Goal: Task Accomplishment & Management: Manage account settings

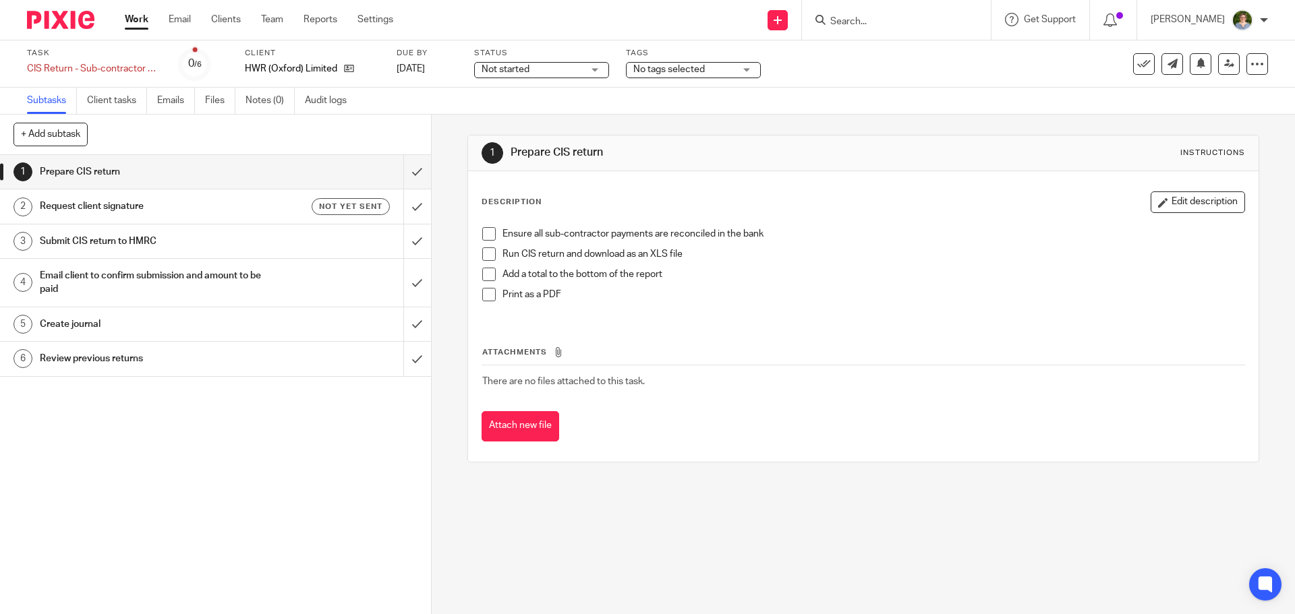
click at [126, 275] on h1 "Email client to confirm submission and amount to be paid" at bounding box center [156, 283] width 233 height 34
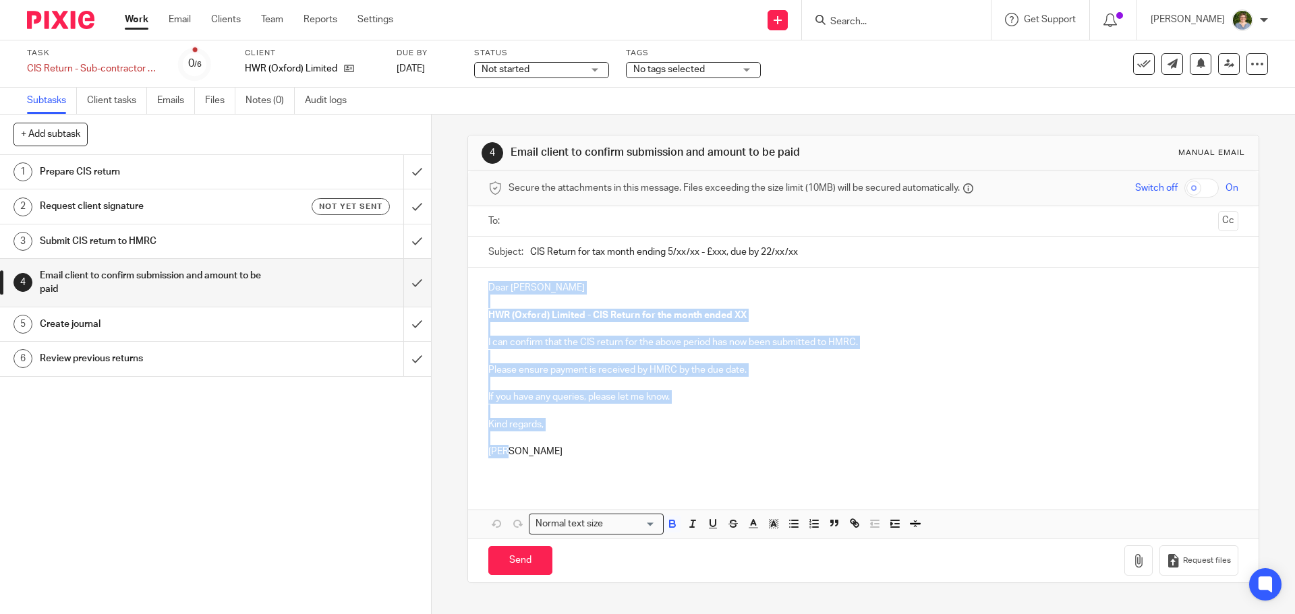
drag, startPoint x: 504, startPoint y: 452, endPoint x: 447, endPoint y: 281, distance: 180.0
click at [447, 281] on div "4 Email client to confirm submission and amount to be paid Manual email Secure …" at bounding box center [863, 365] width 863 height 500
copy div "Dear Tom HWR (Oxford) Limited - CIS Return for the month ended XX I can confirm…"
drag, startPoint x: 572, startPoint y: 451, endPoint x: 551, endPoint y: 448, distance: 21.2
click at [571, 451] on p "Lisa" at bounding box center [862, 451] width 749 height 13
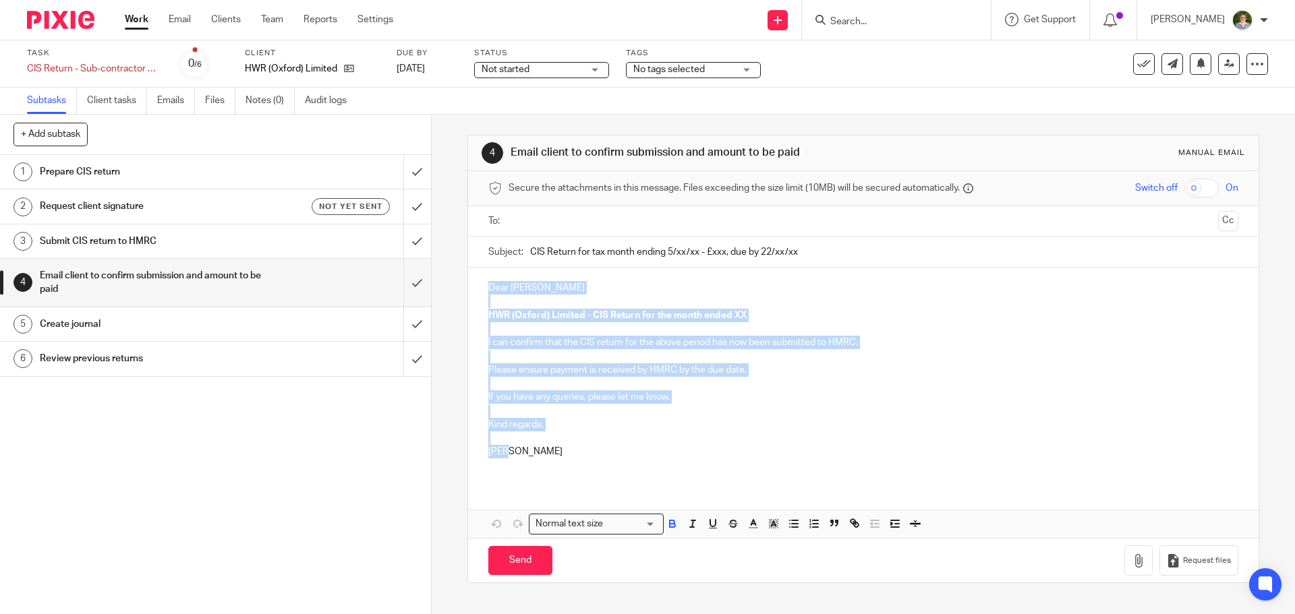
click at [510, 453] on p "Lisa" at bounding box center [862, 451] width 749 height 13
drag, startPoint x: 506, startPoint y: 454, endPoint x: 436, endPoint y: 269, distance: 197.6
click at [436, 269] on div "4 Email client to confirm submission and amount to be paid Manual email Secure …" at bounding box center [863, 365] width 863 height 500
copy div "Dear Tom HWR (Oxford) Limited - CIS Return for the month ended XX I can confirm…"
click at [129, 21] on link "Work" at bounding box center [137, 19] width 24 height 13
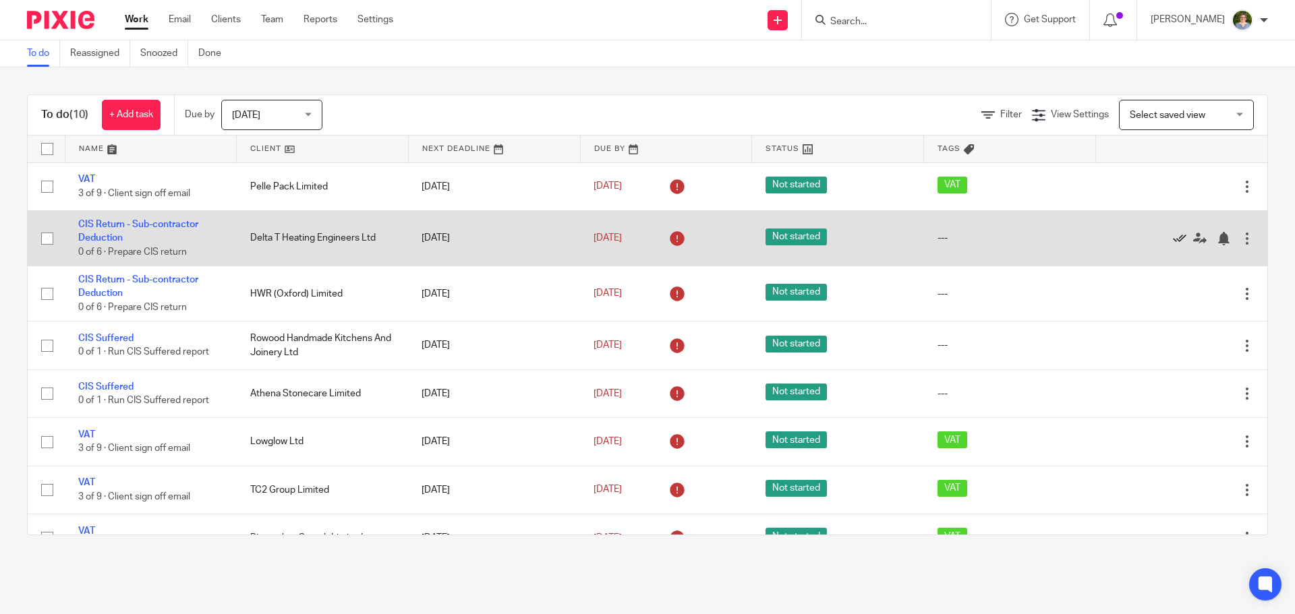
click at [1173, 232] on icon at bounding box center [1179, 238] width 13 height 13
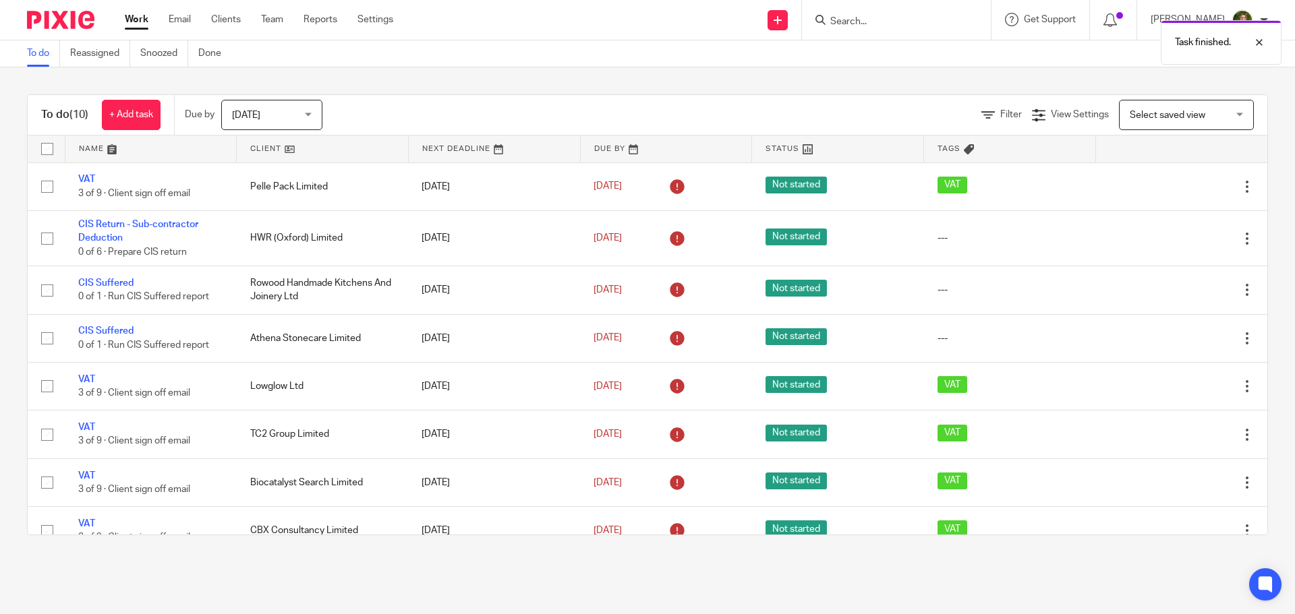
click at [1173, 232] on icon at bounding box center [1179, 238] width 13 height 13
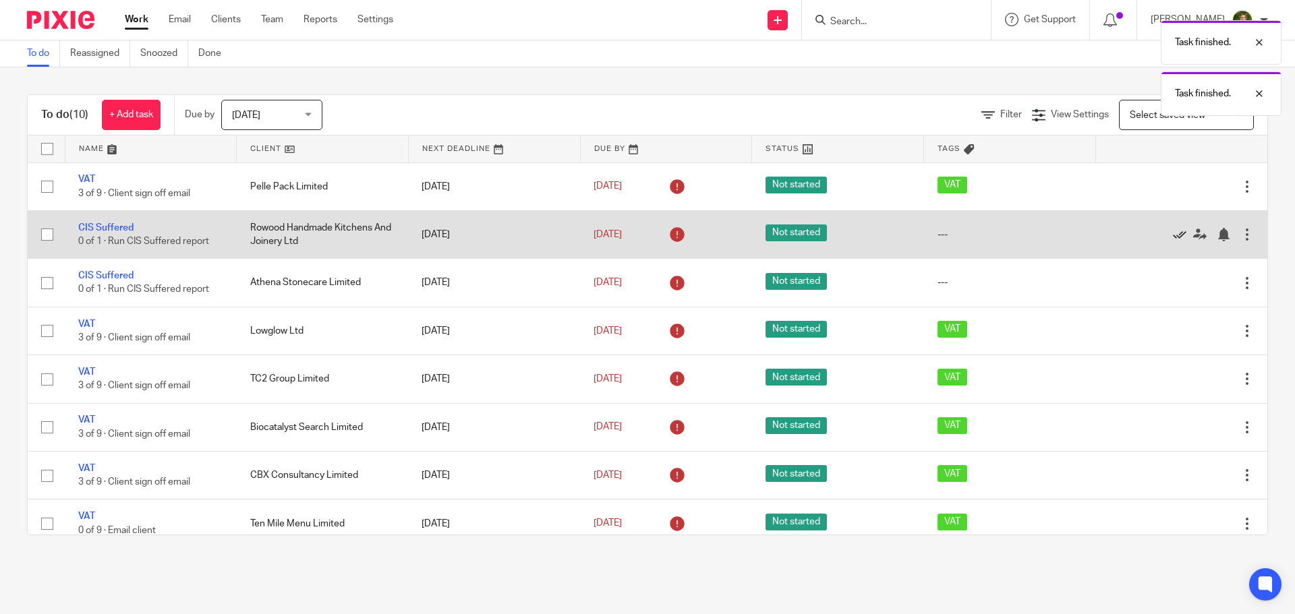
click at [1173, 234] on icon at bounding box center [1179, 234] width 13 height 13
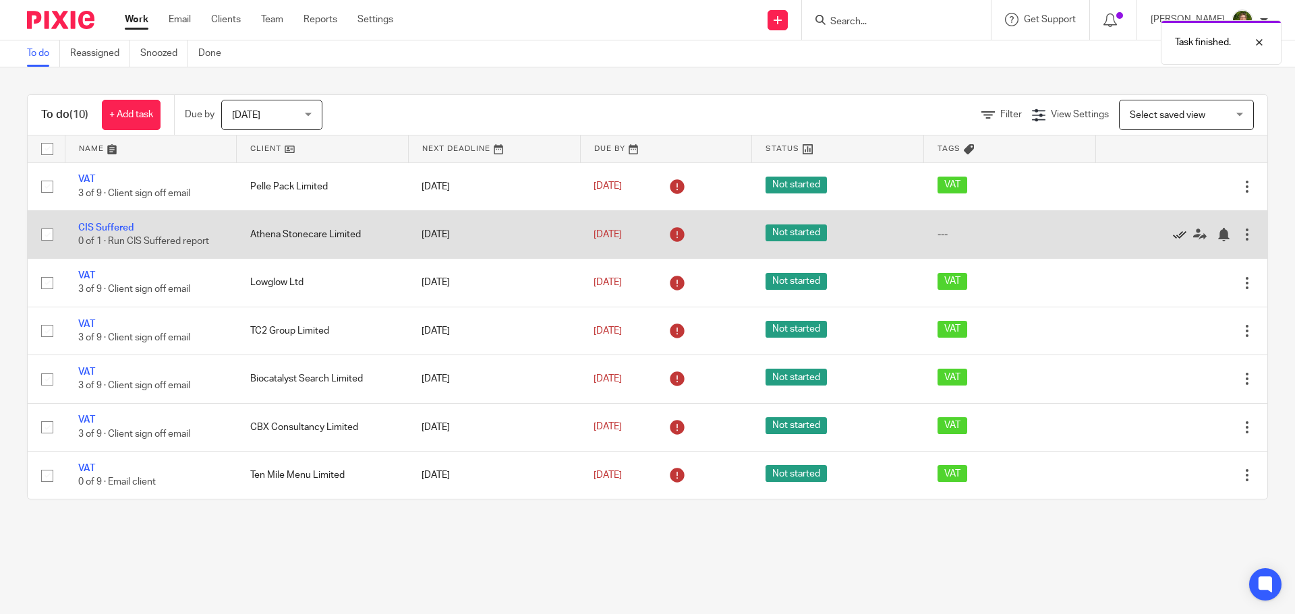
click at [1173, 234] on icon at bounding box center [1179, 234] width 13 height 13
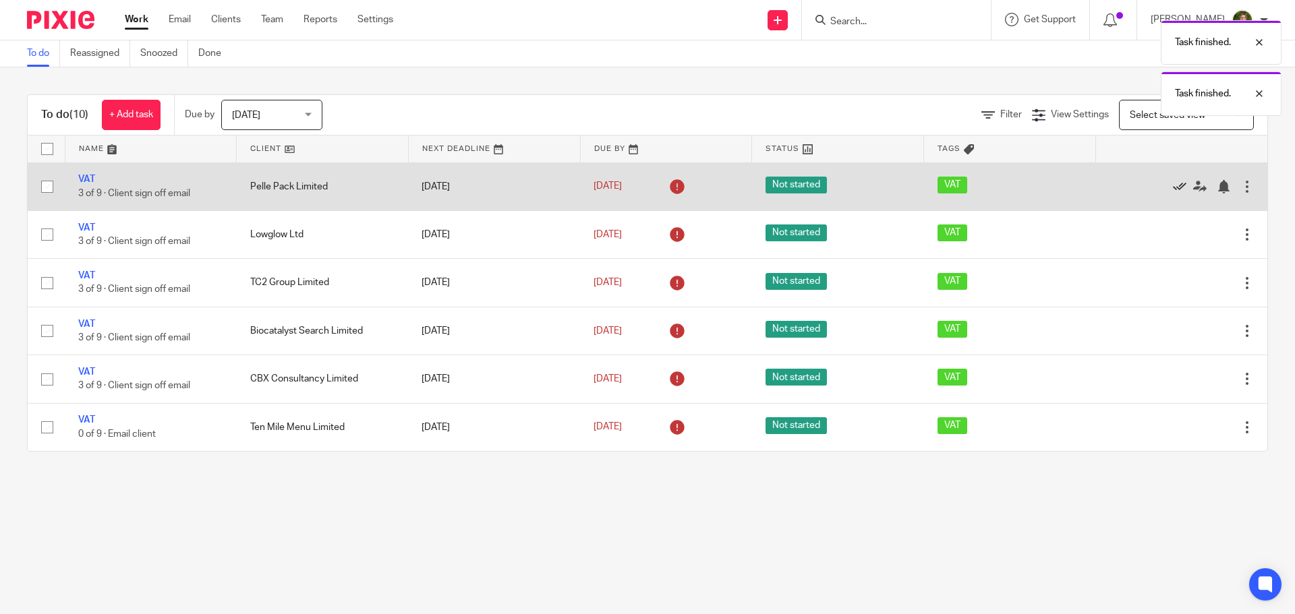
click at [1173, 183] on icon at bounding box center [1179, 186] width 13 height 13
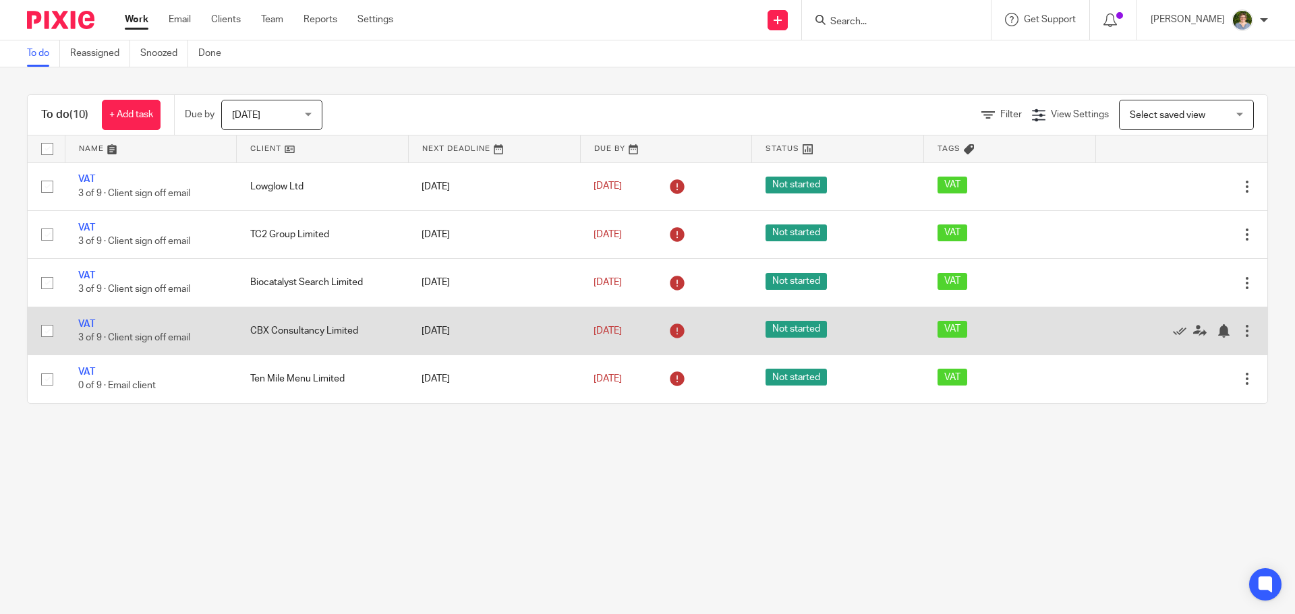
click at [42, 326] on input "checkbox" at bounding box center [47, 331] width 26 height 26
checkbox input "true"
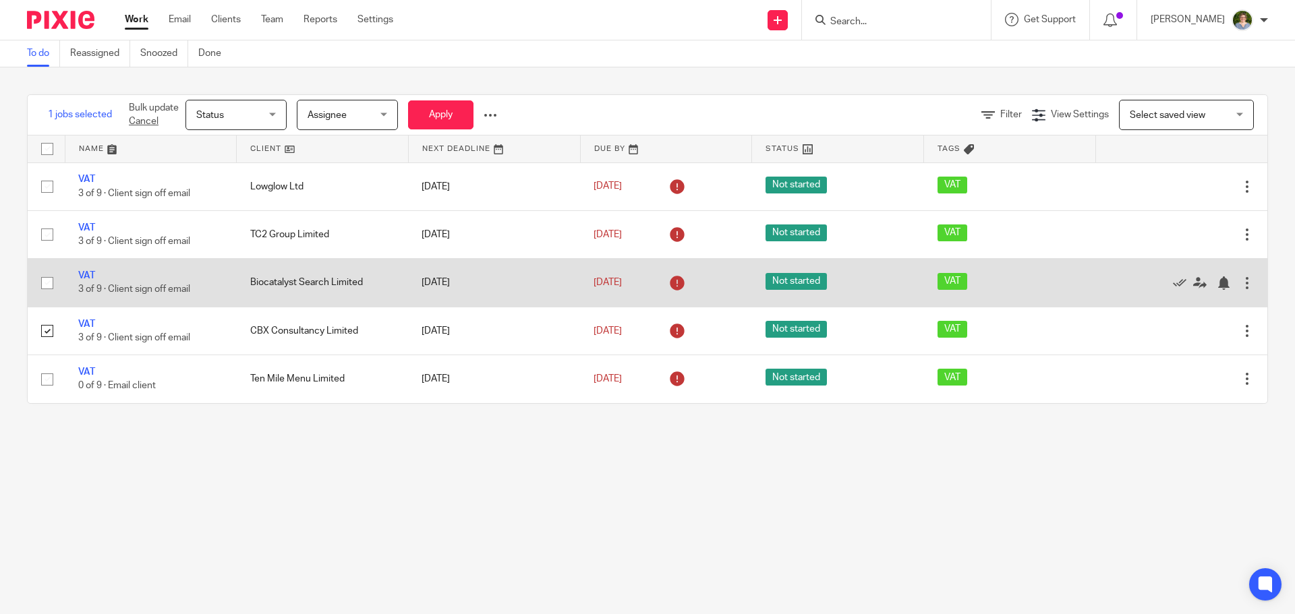
click at [46, 285] on input "checkbox" at bounding box center [47, 283] width 26 height 26
checkbox input "true"
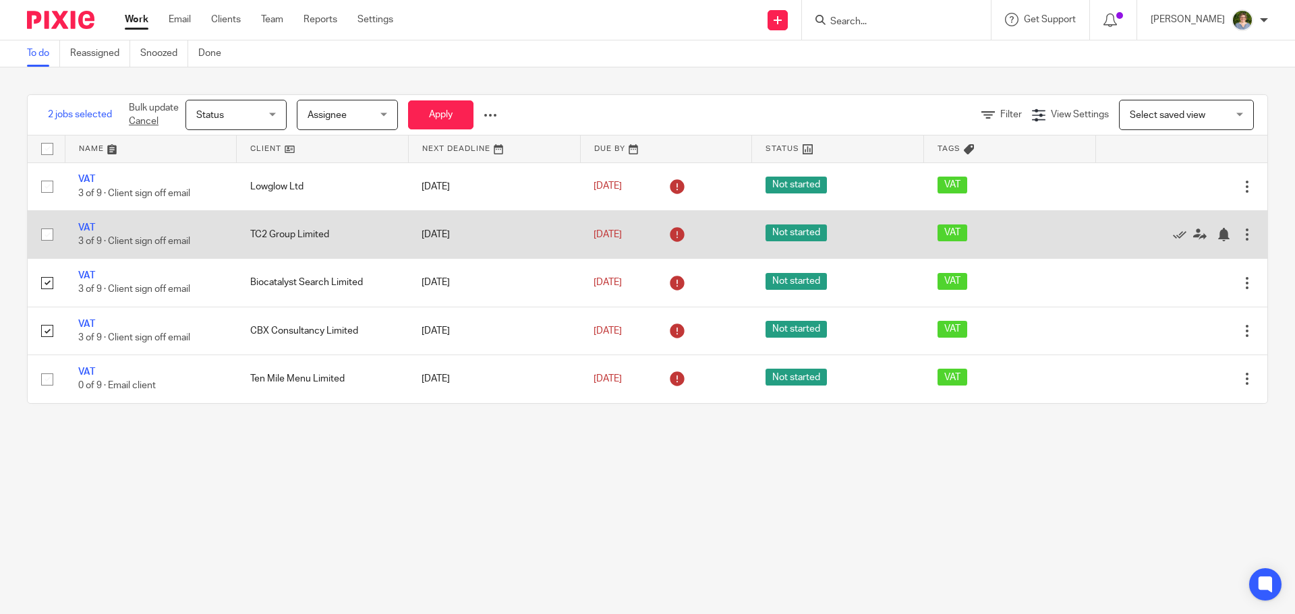
click at [52, 237] on input "checkbox" at bounding box center [47, 235] width 26 height 26
checkbox input "true"
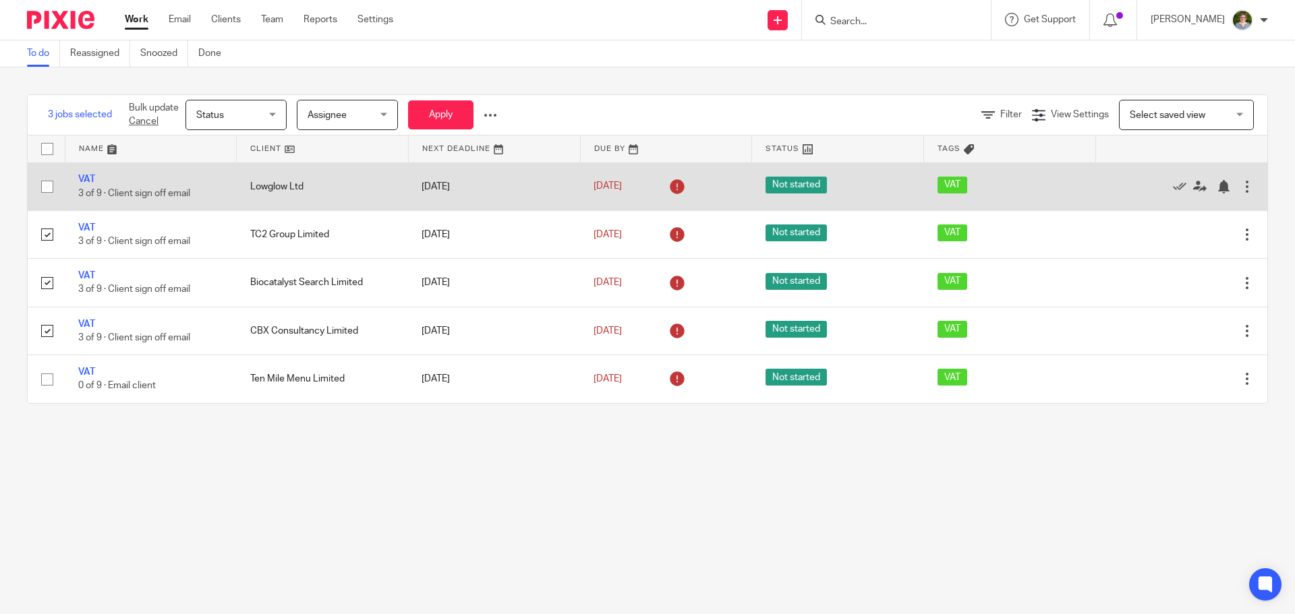
click at [47, 186] on input "checkbox" at bounding box center [47, 187] width 26 height 26
checkbox input "true"
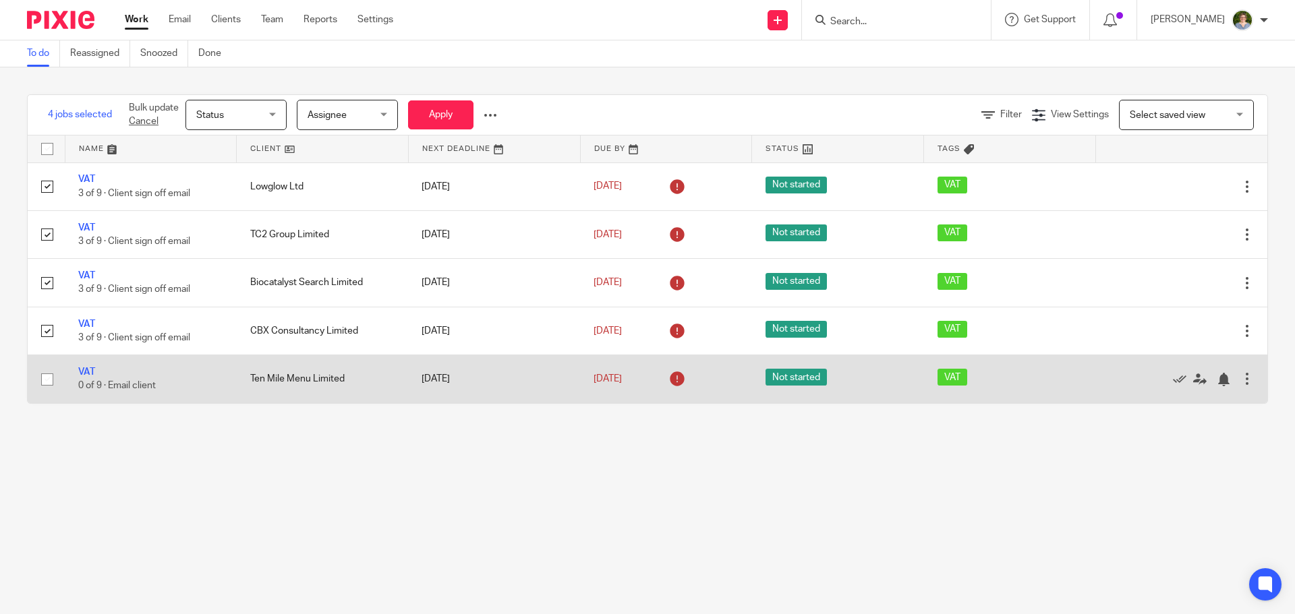
click at [1152, 380] on div at bounding box center [1174, 378] width 131 height 13
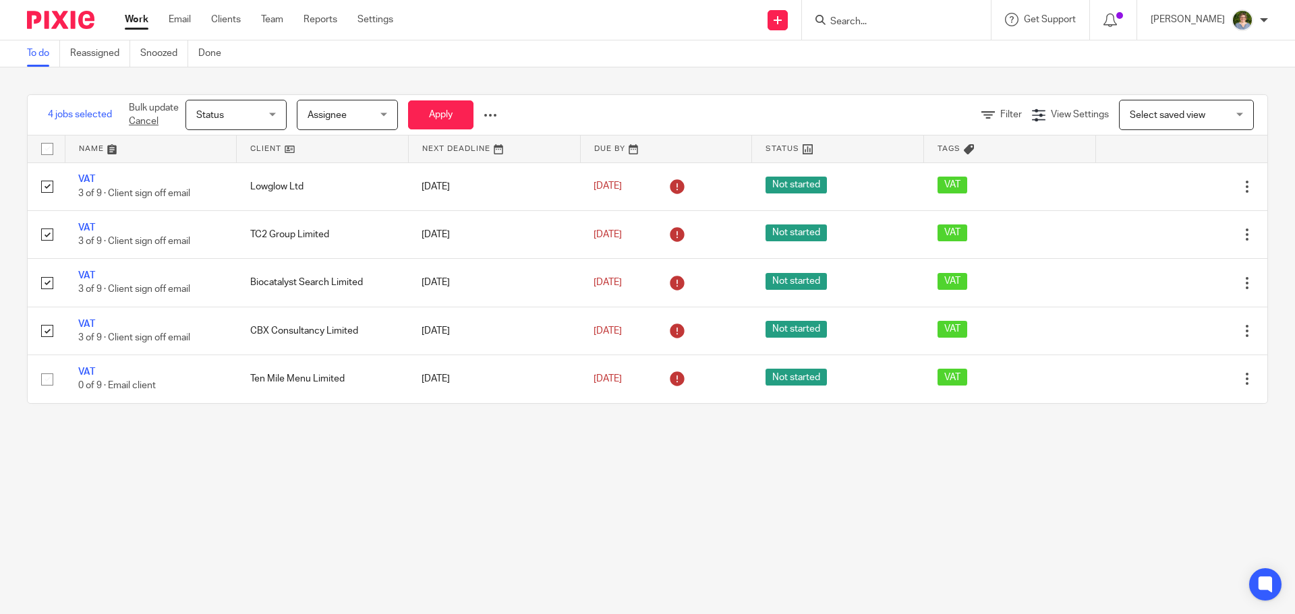
click at [47, 146] on input "checkbox" at bounding box center [47, 149] width 26 height 26
checkbox input "true"
click at [47, 147] on input "checkbox" at bounding box center [47, 149] width 26 height 26
checkbox input "false"
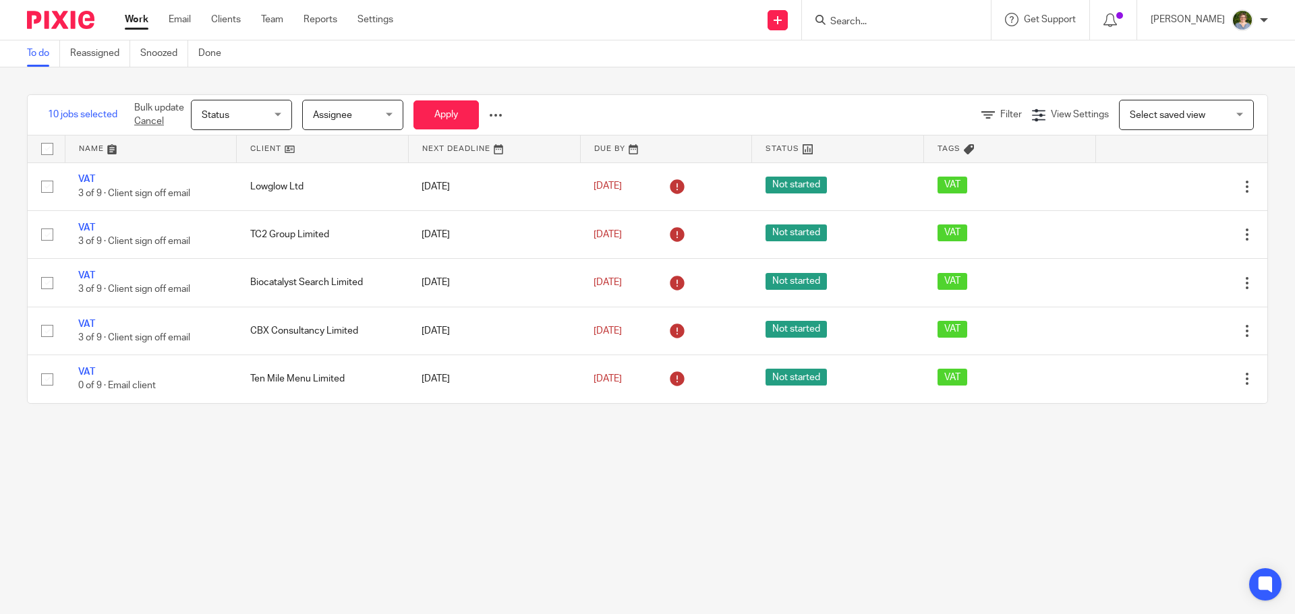
checkbox input "false"
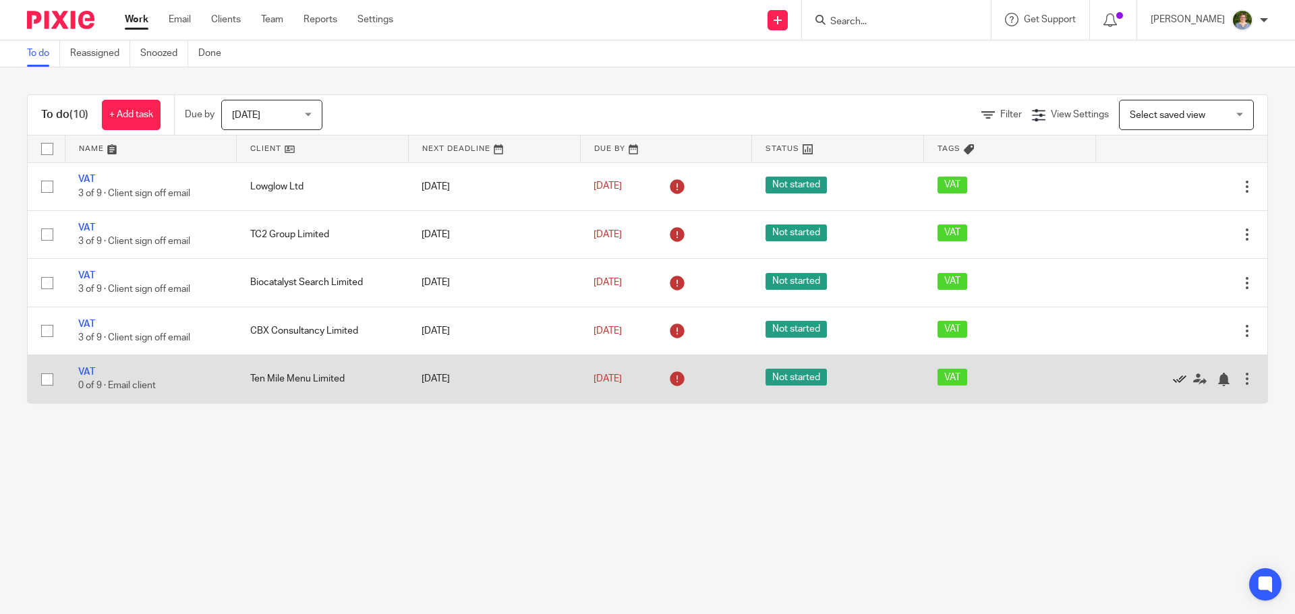
click at [1173, 382] on icon at bounding box center [1179, 379] width 13 height 13
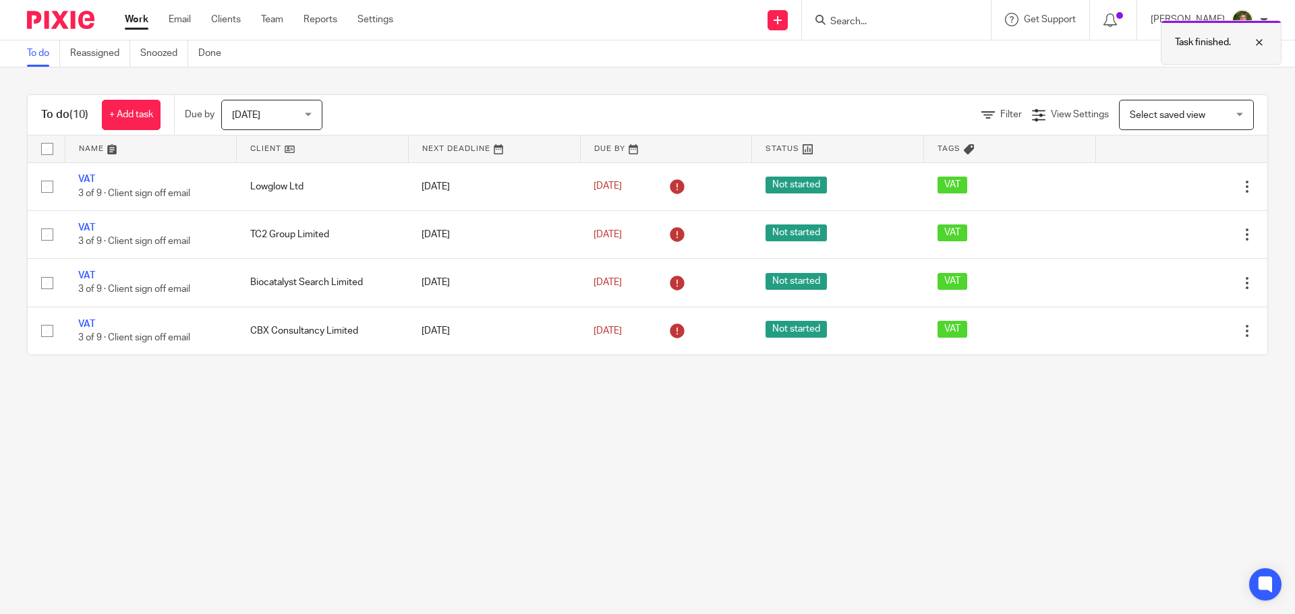
click at [1252, 40] on div at bounding box center [1249, 42] width 36 height 16
click at [877, 25] on input "Search" at bounding box center [889, 22] width 121 height 12
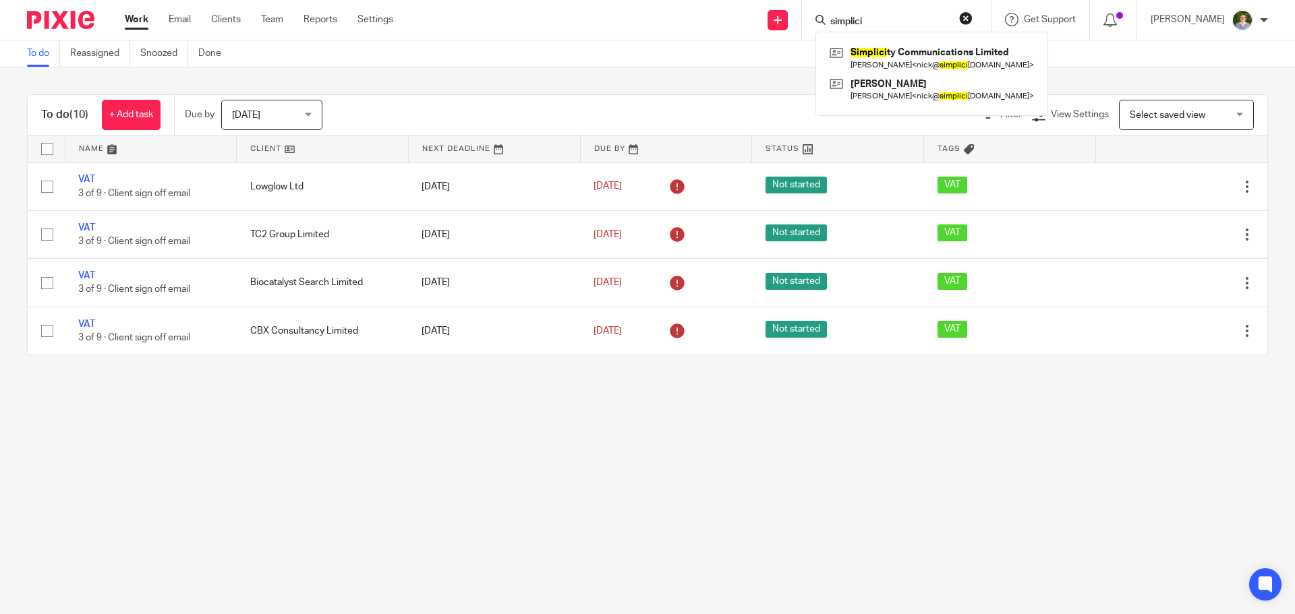
type input "simplici"
click button "submit" at bounding box center [0, 0] width 0 height 0
click at [949, 52] on link at bounding box center [931, 57] width 211 height 31
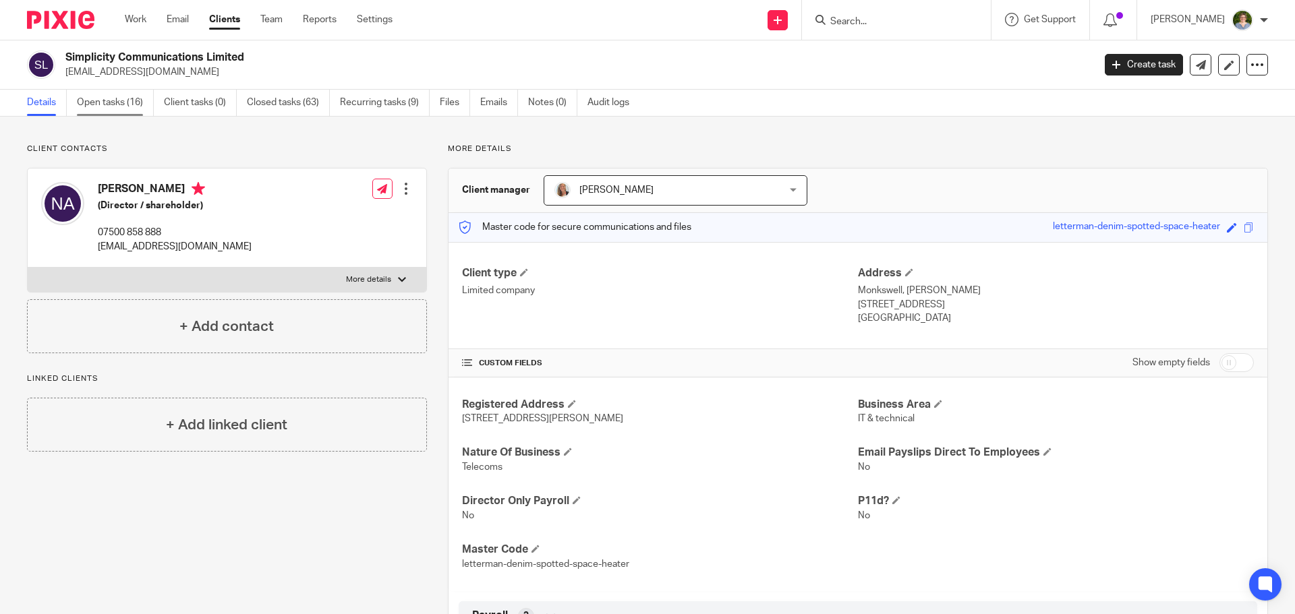
click at [107, 100] on link "Open tasks (16)" at bounding box center [115, 103] width 77 height 26
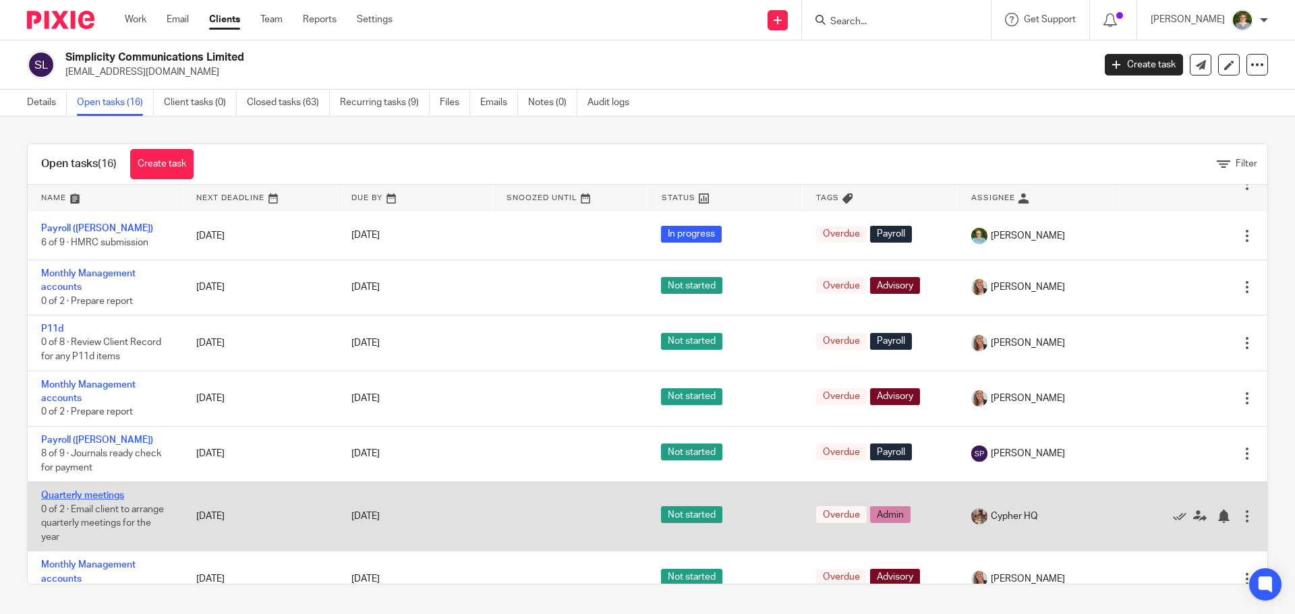
scroll to position [543, 0]
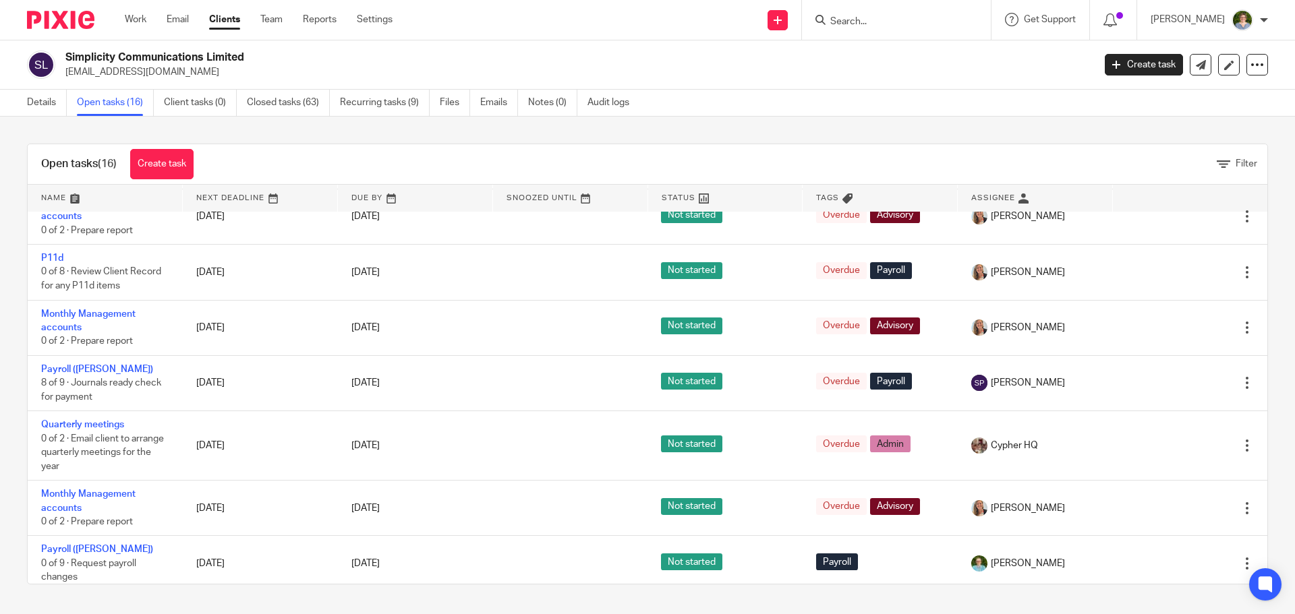
click at [1014, 609] on span "[PERSON_NAME]" at bounding box center [1028, 615] width 74 height 13
click at [1193, 609] on icon at bounding box center [1199, 615] width 13 height 13
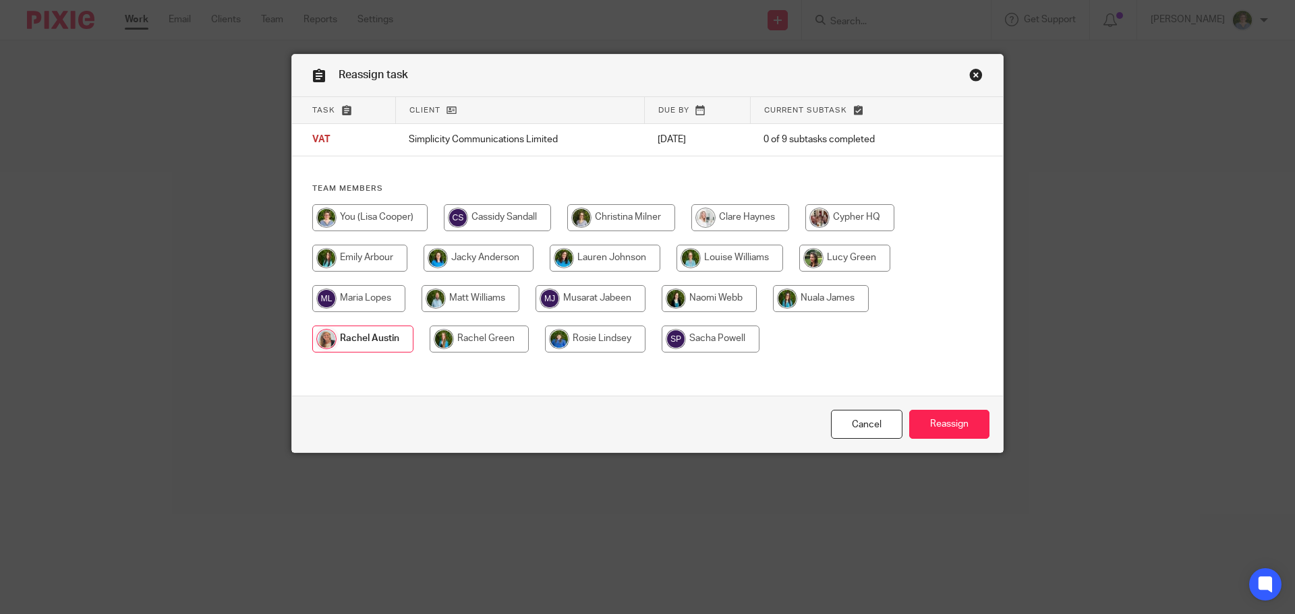
click at [372, 219] on input "radio" at bounding box center [369, 217] width 115 height 27
radio input "true"
click at [923, 417] on input "Reassign" at bounding box center [949, 424] width 80 height 29
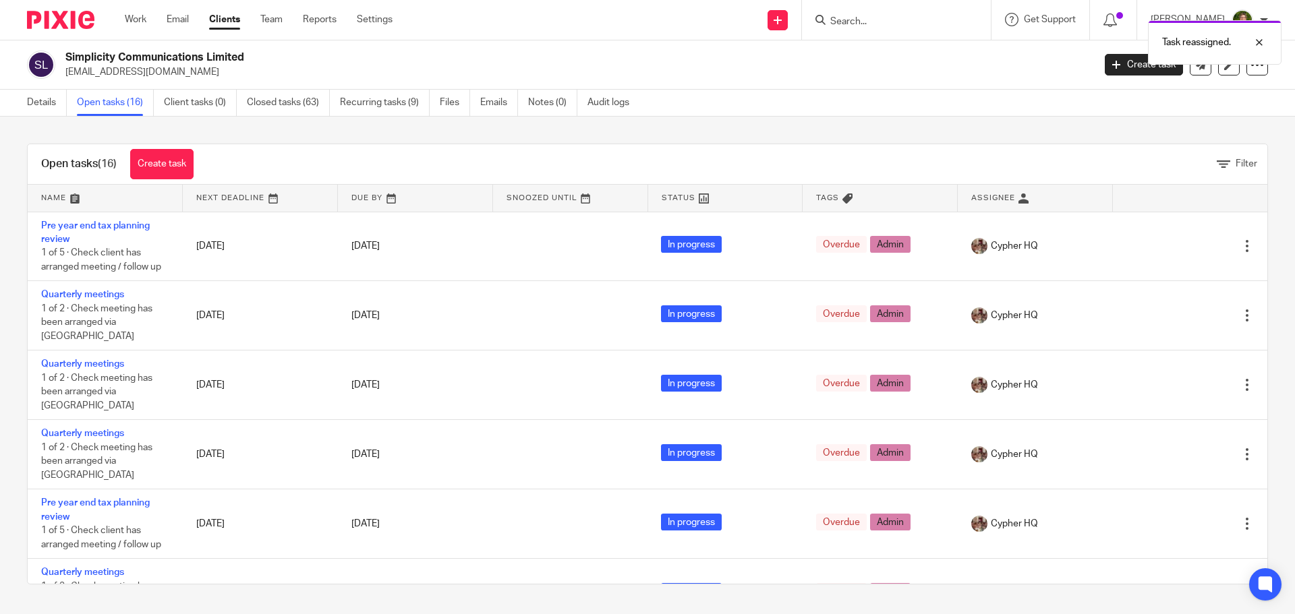
click at [860, 24] on div "Task reassigned." at bounding box center [964, 38] width 634 height 51
click at [917, 29] on div "Task reassigned." at bounding box center [964, 38] width 634 height 51
click at [874, 22] on input "Search" at bounding box center [889, 22] width 121 height 12
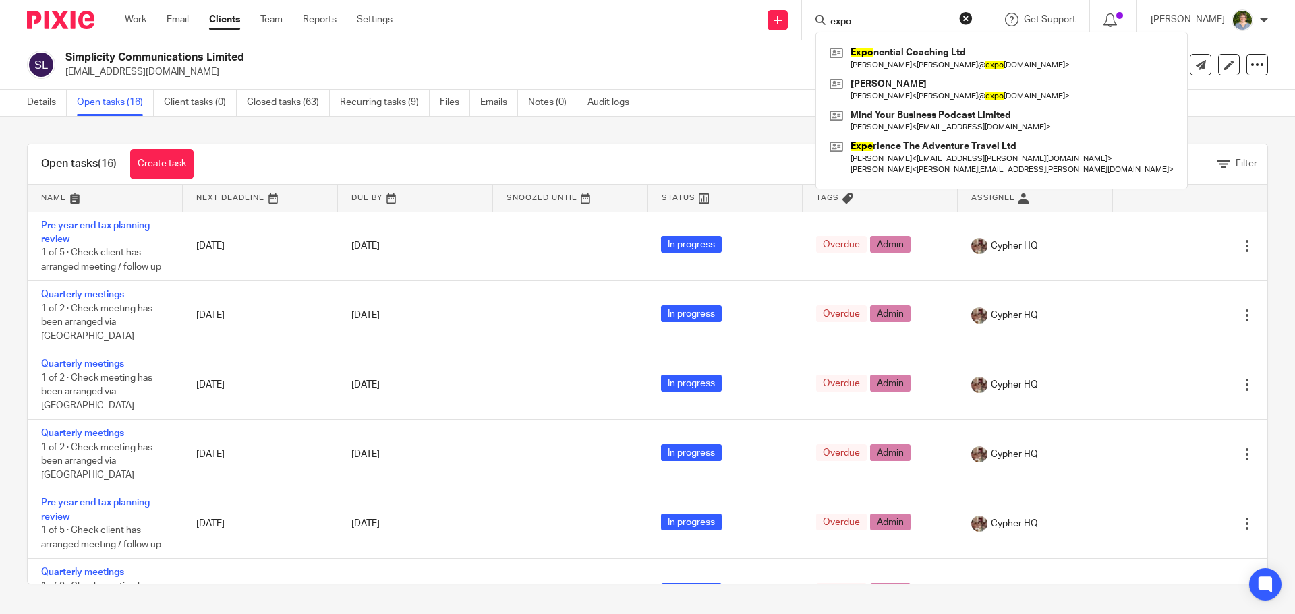
type input "expo"
click button "submit" at bounding box center [0, 0] width 0 height 0
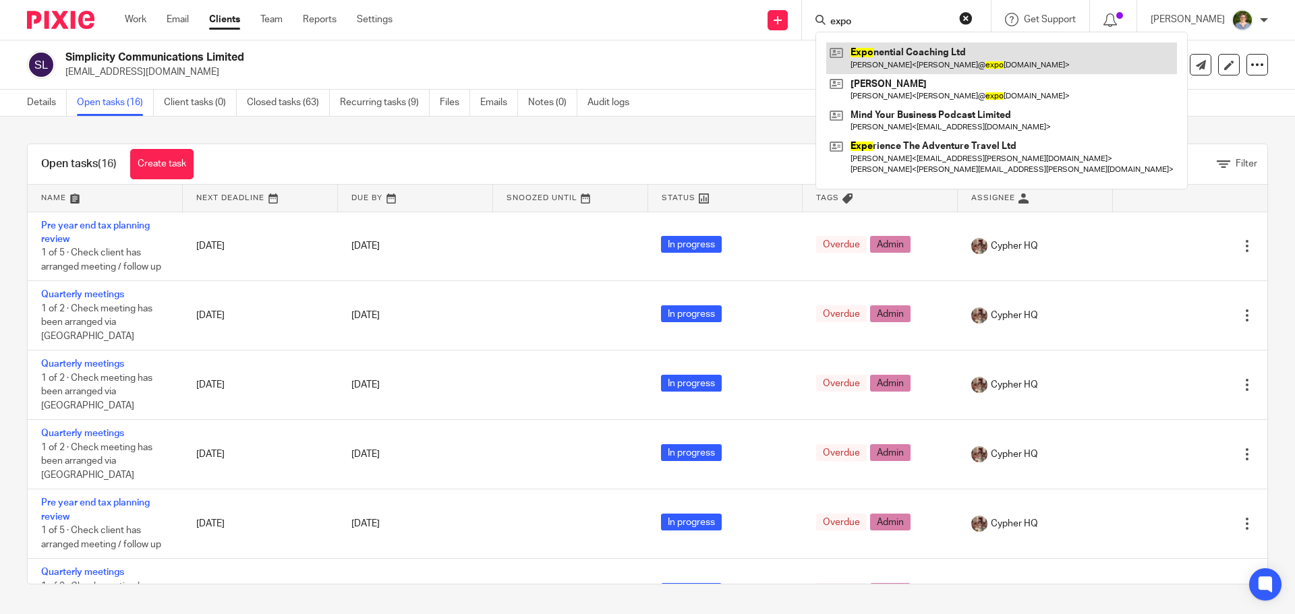
click at [941, 62] on link at bounding box center [1001, 57] width 351 height 31
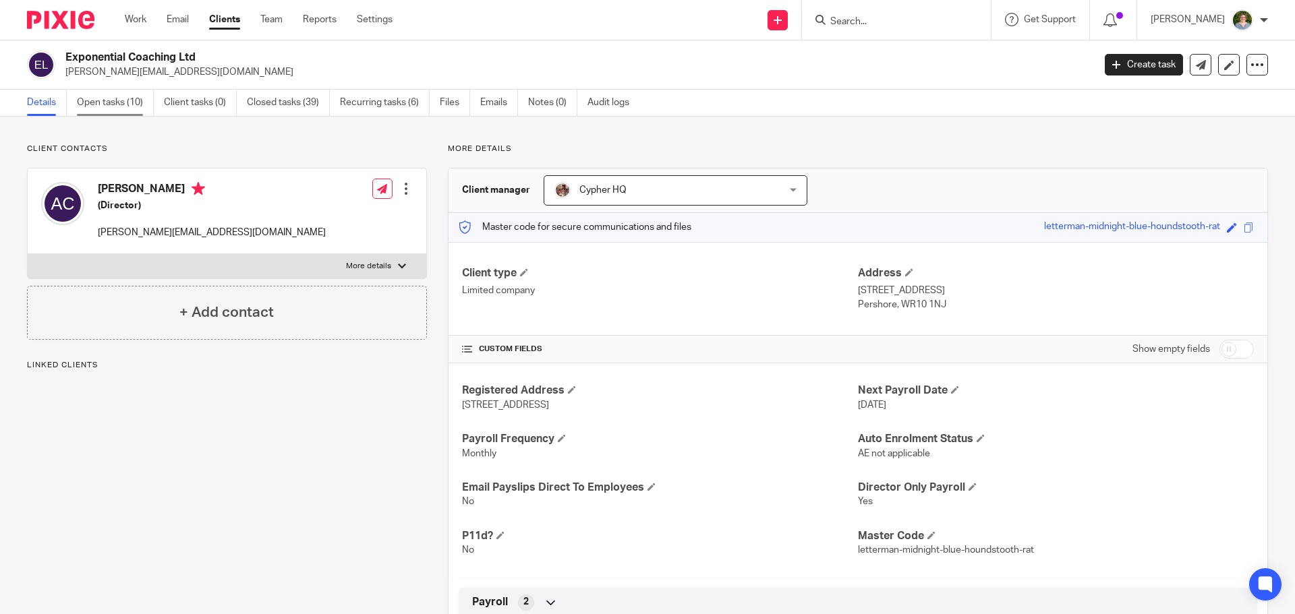
click at [86, 104] on link "Open tasks (10)" at bounding box center [115, 103] width 77 height 26
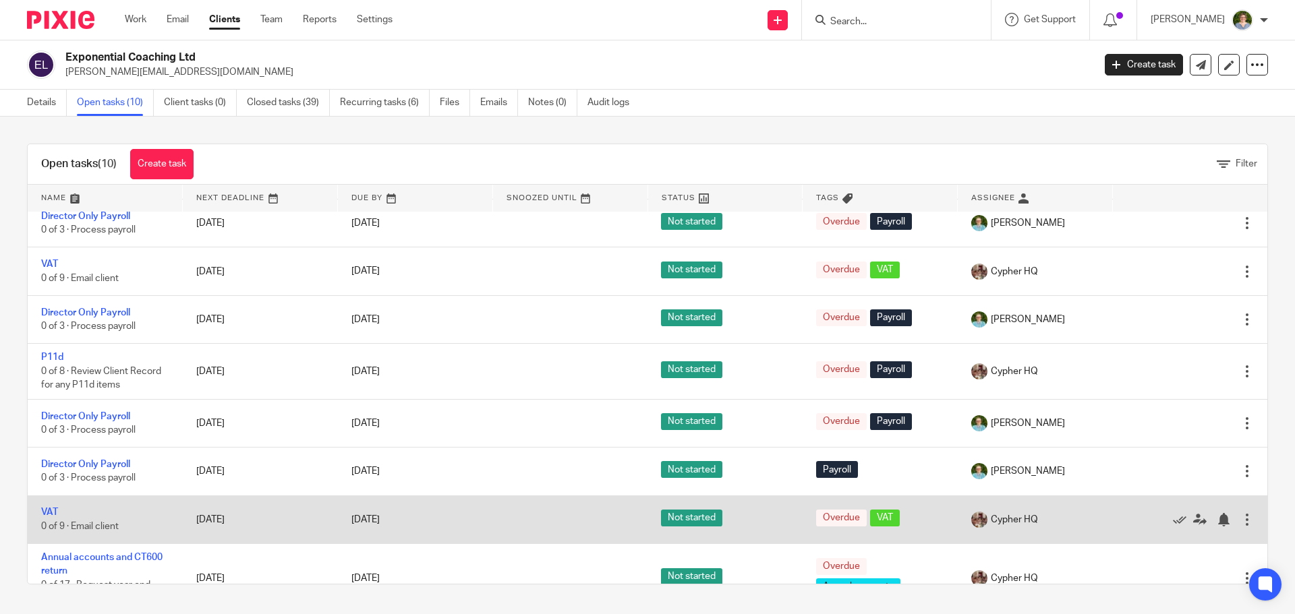
scroll to position [180, 0]
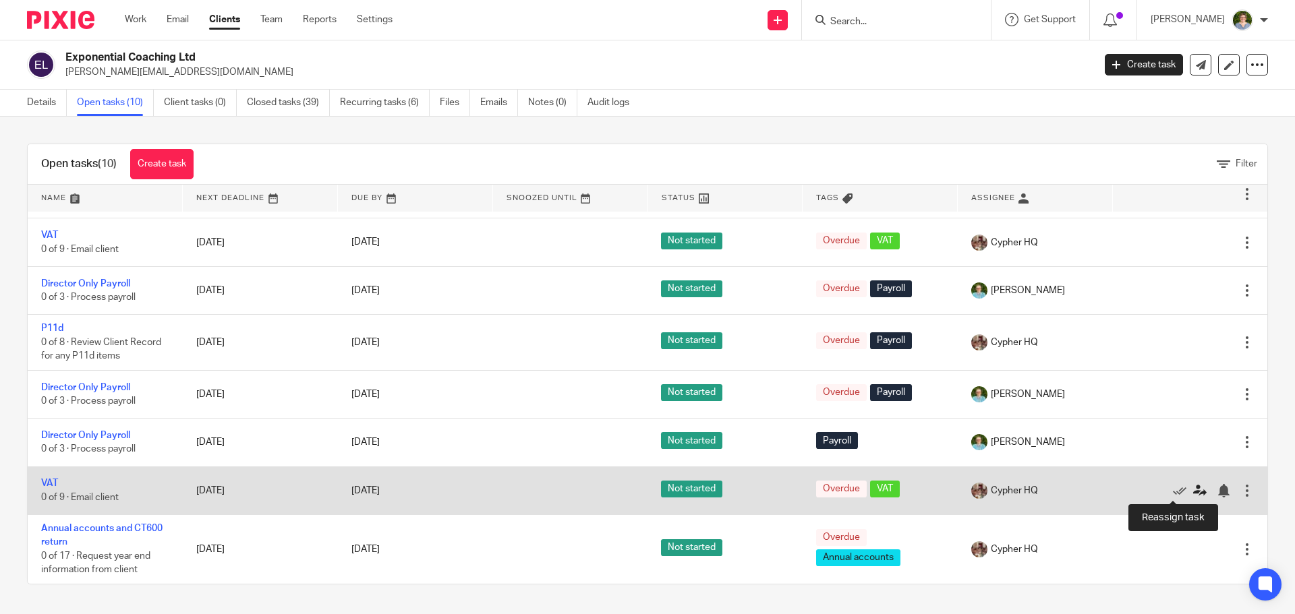
click at [1193, 493] on icon at bounding box center [1199, 490] width 13 height 13
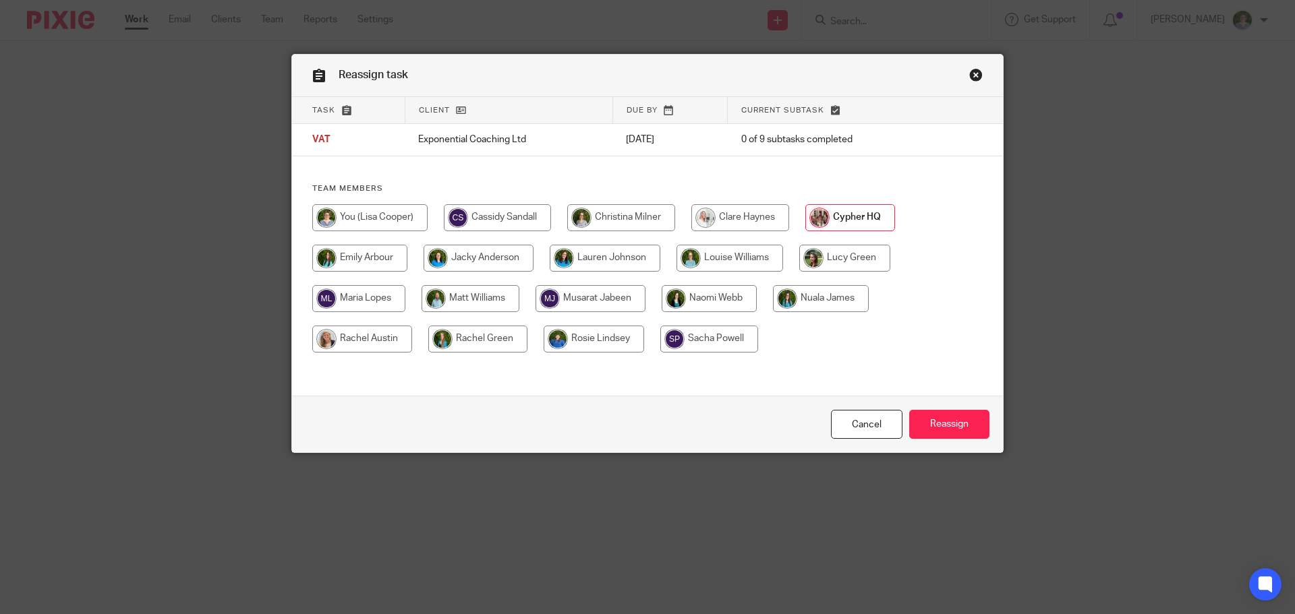
click at [354, 221] on input "radio" at bounding box center [369, 217] width 115 height 27
radio input "true"
click at [929, 418] on input "Reassign" at bounding box center [949, 424] width 80 height 29
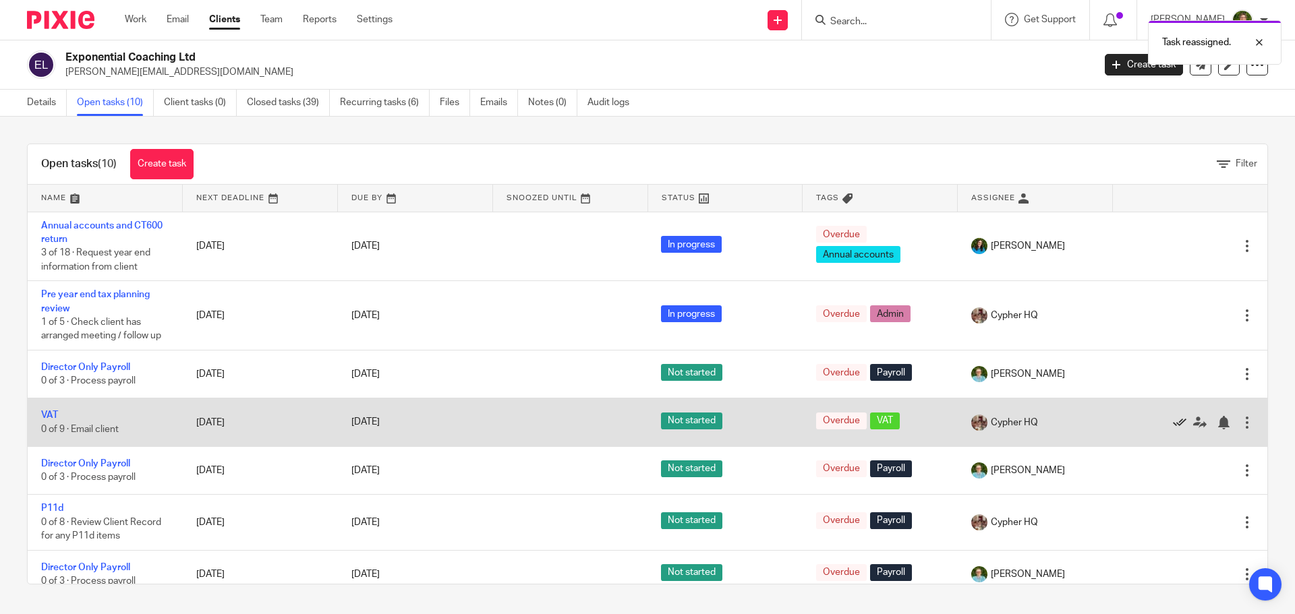
click at [1173, 423] on icon at bounding box center [1179, 422] width 13 height 13
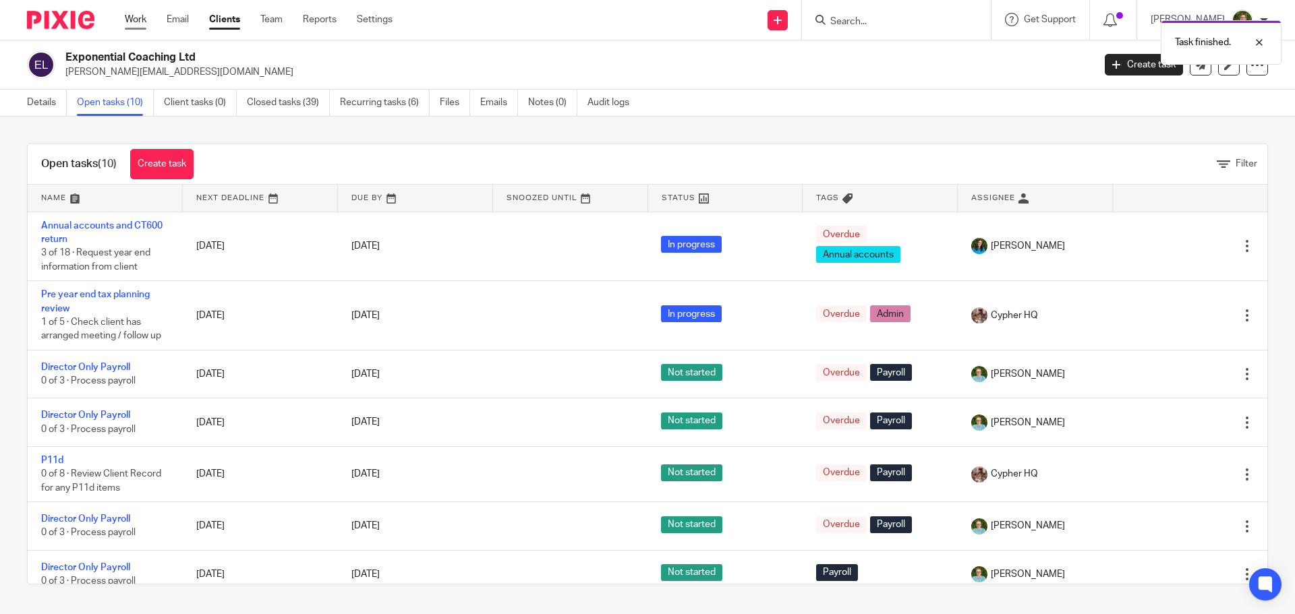
click at [136, 22] on link "Work" at bounding box center [136, 19] width 22 height 13
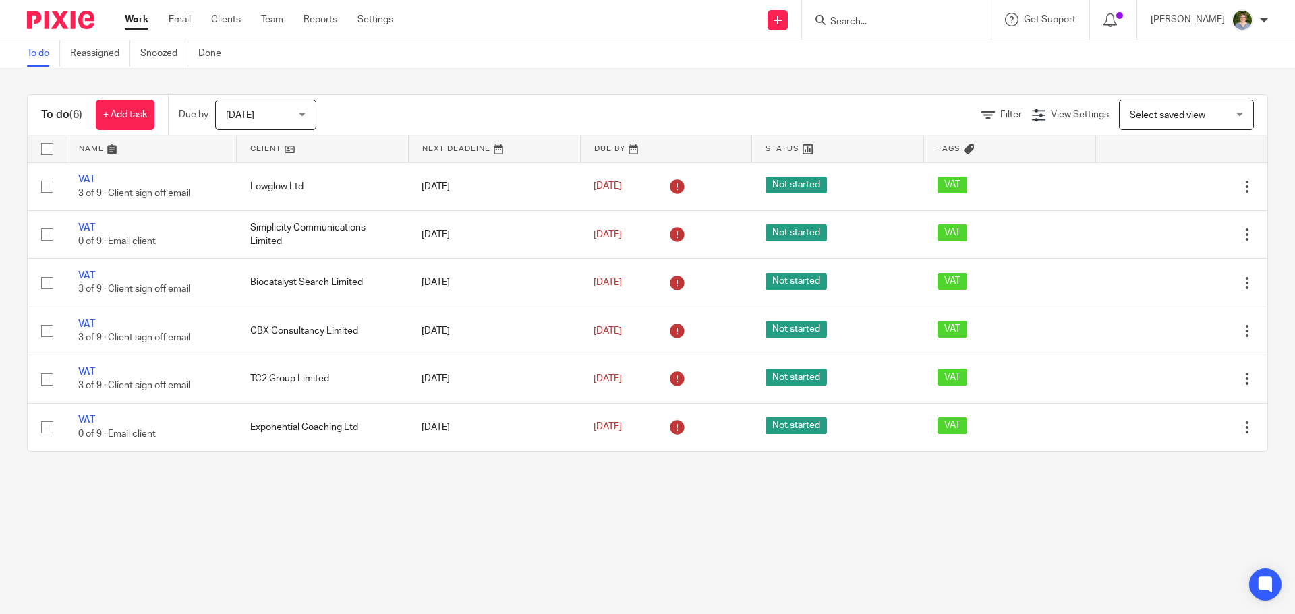
click at [868, 20] on input "Search" at bounding box center [889, 22] width 121 height 12
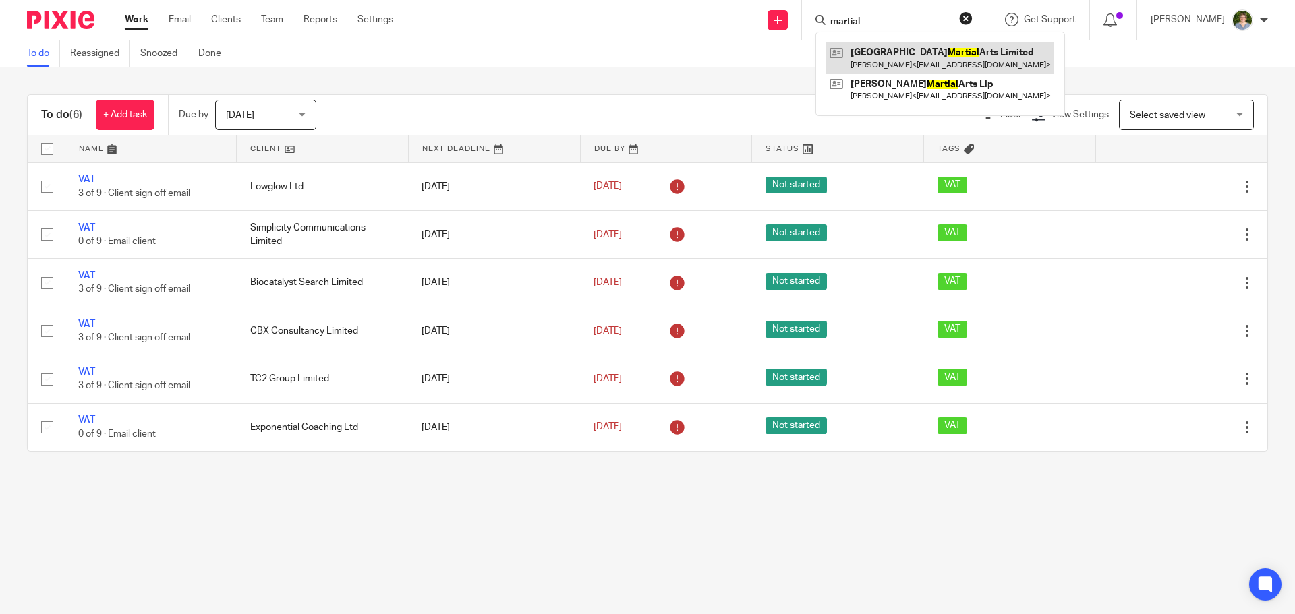
type input "martial"
click at [925, 55] on link at bounding box center [940, 57] width 228 height 31
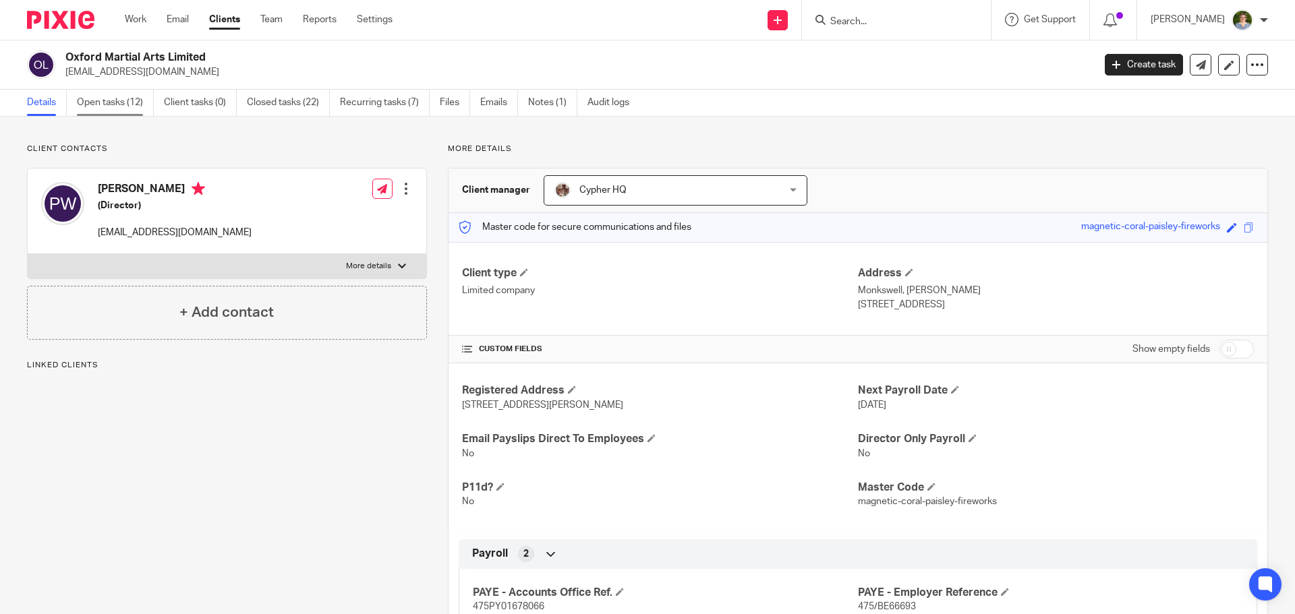
click at [101, 101] on link "Open tasks (12)" at bounding box center [115, 103] width 77 height 26
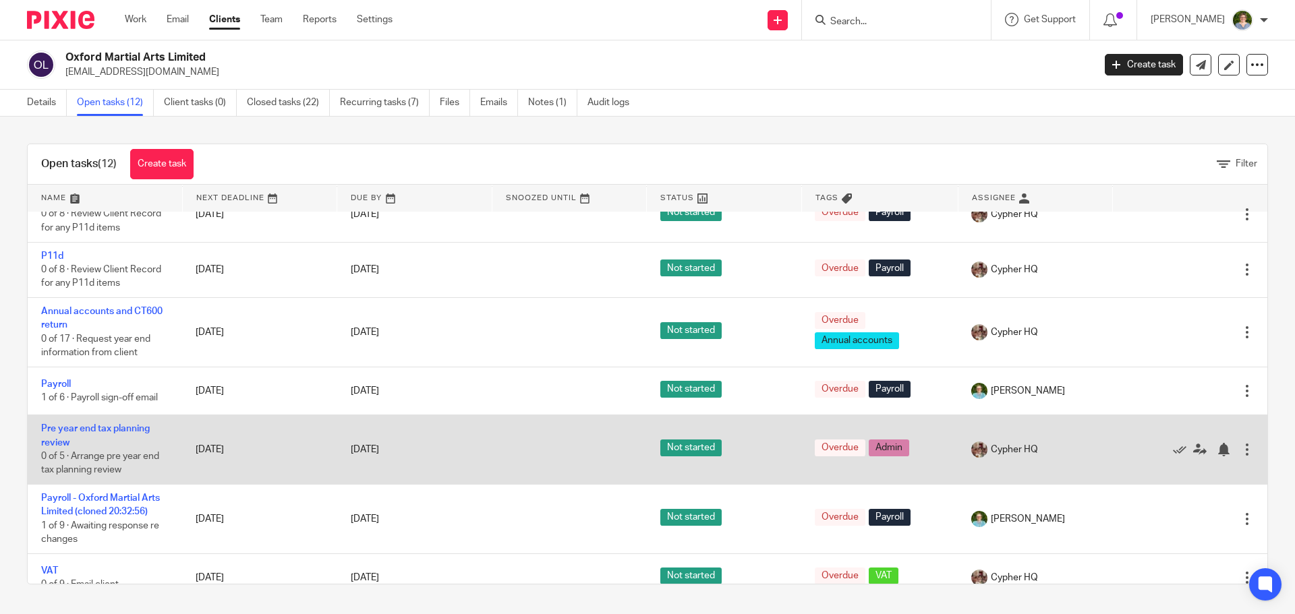
scroll to position [320, 0]
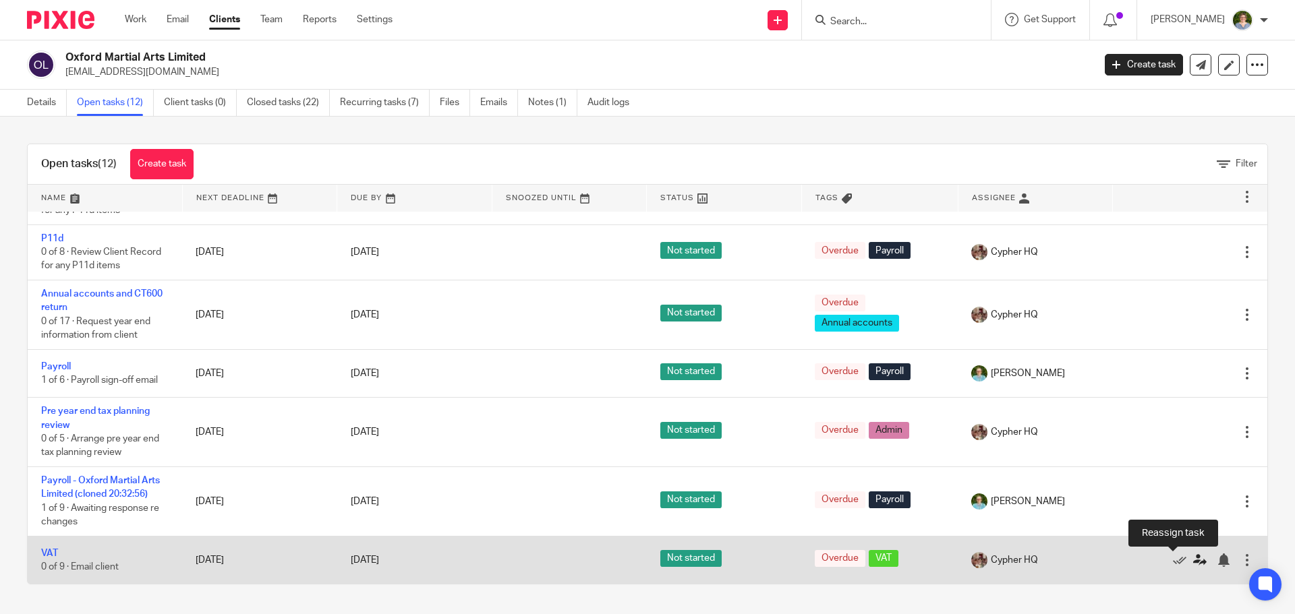
click at [1193, 562] on icon at bounding box center [1199, 560] width 13 height 13
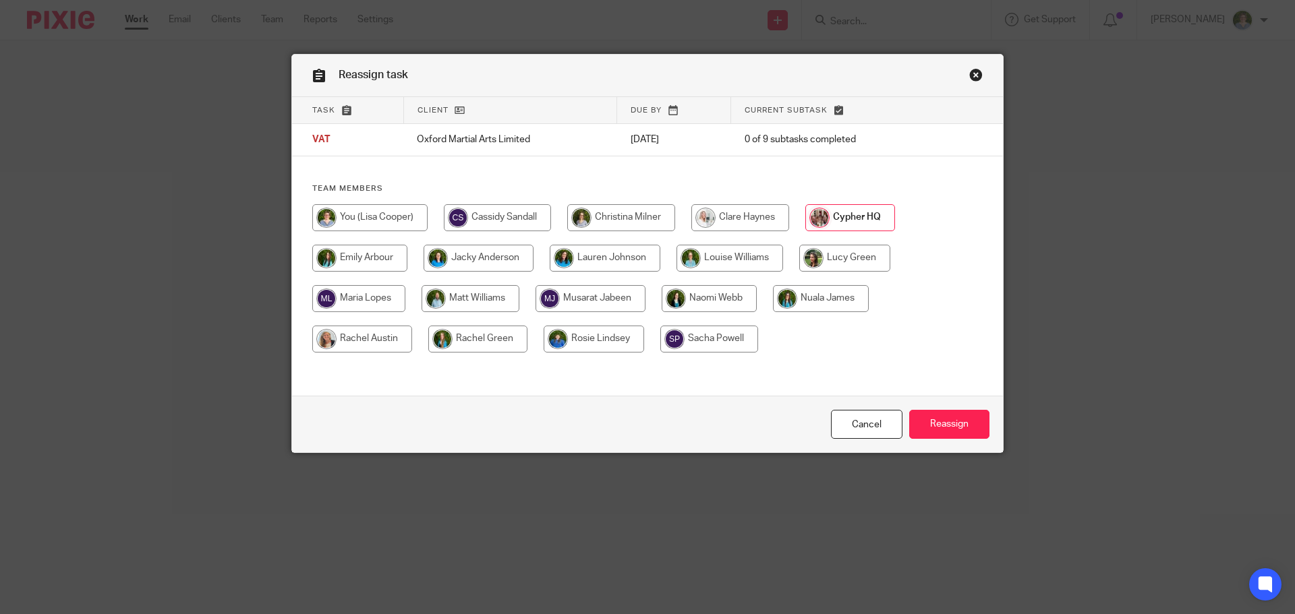
click at [360, 225] on input "radio" at bounding box center [369, 217] width 115 height 27
radio input "true"
click at [921, 421] on input "Reassign" at bounding box center [949, 424] width 80 height 29
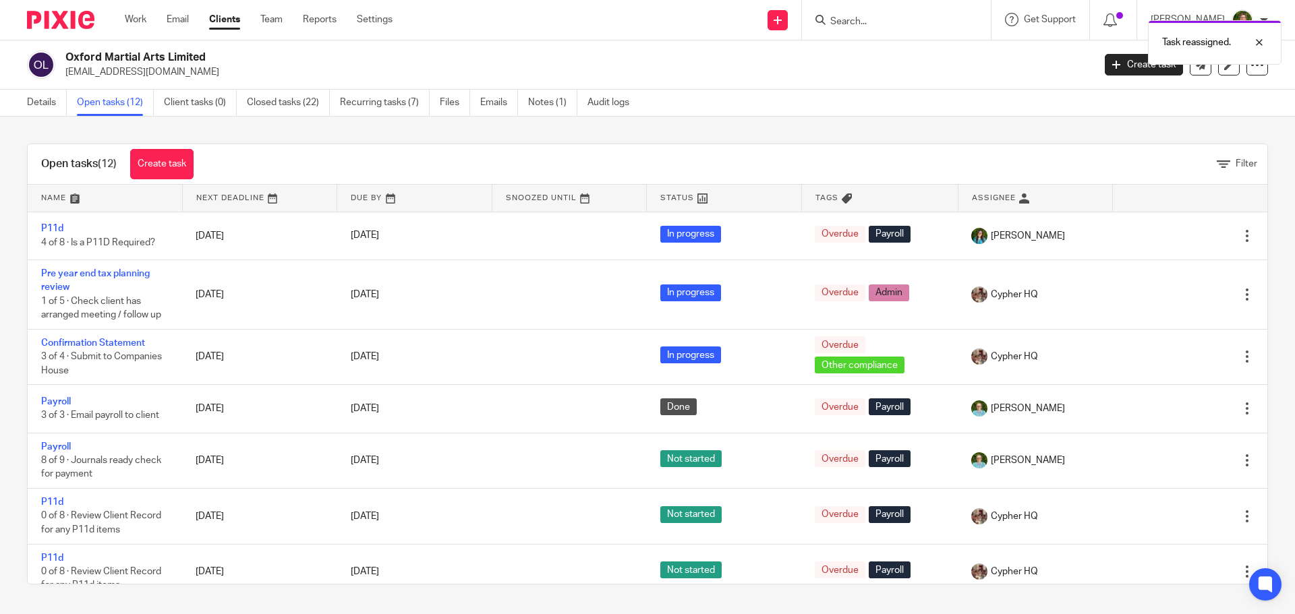
click at [124, 23] on div "Work Email Clients Team Reports Settings Work Email Clients Team Reports Settin…" at bounding box center [261, 20] width 301 height 40
click at [129, 18] on link "Work" at bounding box center [136, 19] width 22 height 13
